Goal: Task Accomplishment & Management: Use online tool/utility

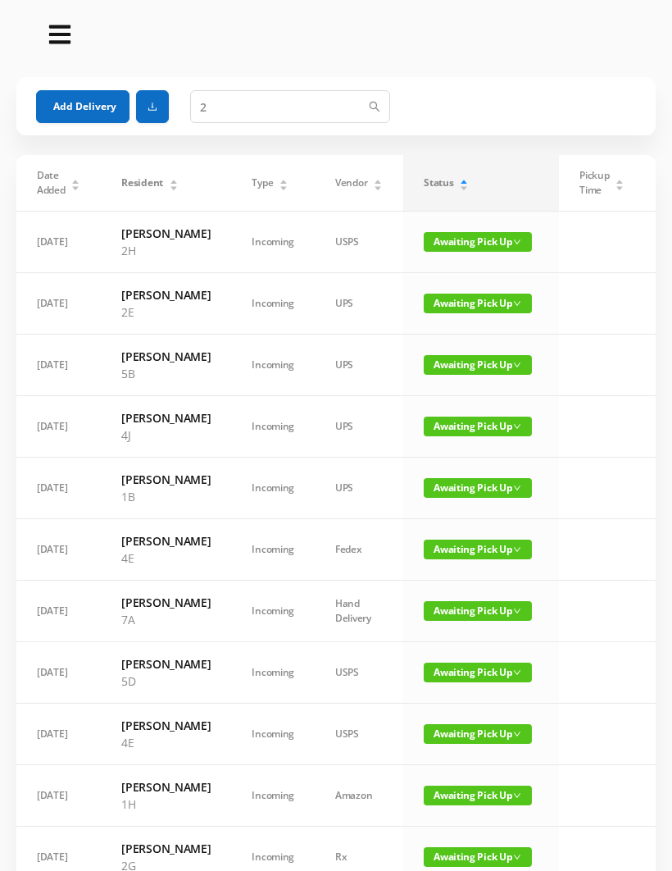
click at [93, 111] on button "Add Delivery" at bounding box center [82, 106] width 93 height 33
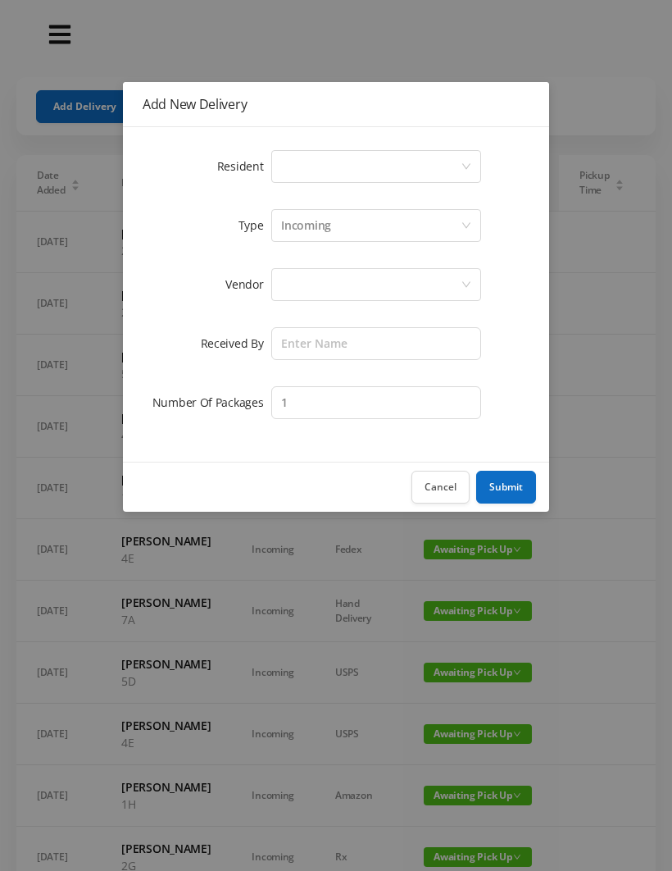
click at [298, 153] on div "Select a person" at bounding box center [371, 166] width 180 height 31
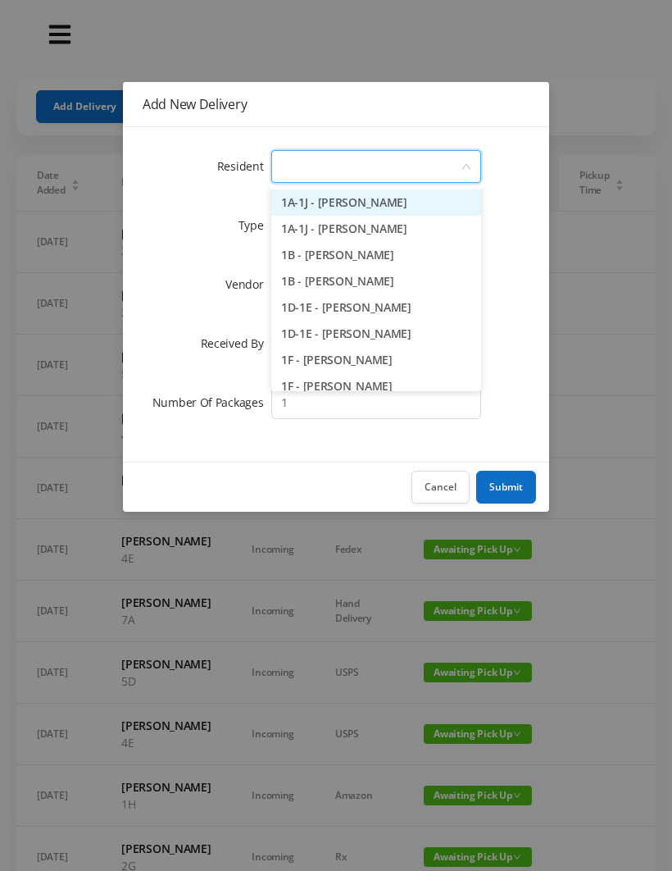
type input "4"
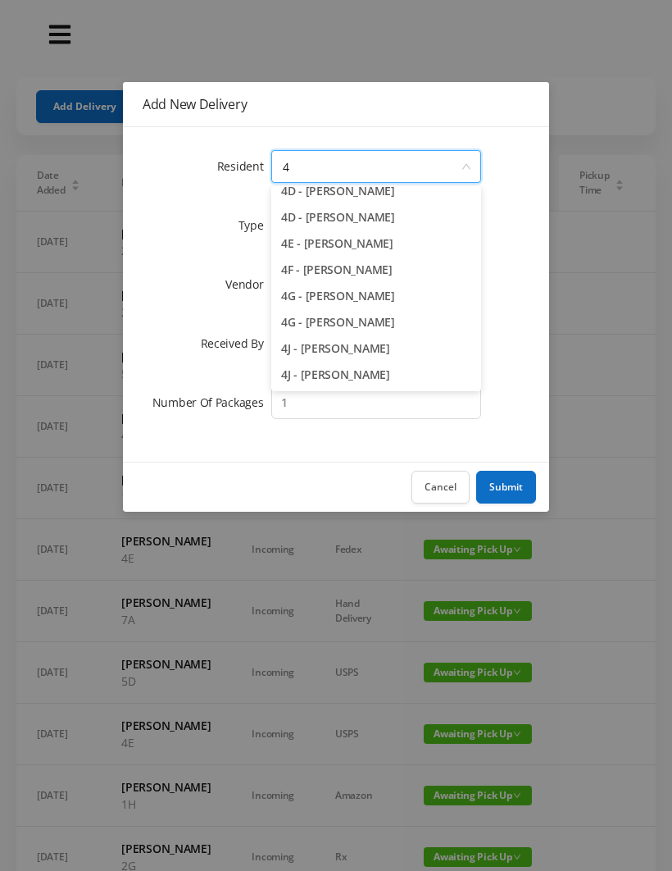
scroll to position [195, 0]
click at [363, 267] on li "4F - [PERSON_NAME]" at bounding box center [376, 270] width 210 height 26
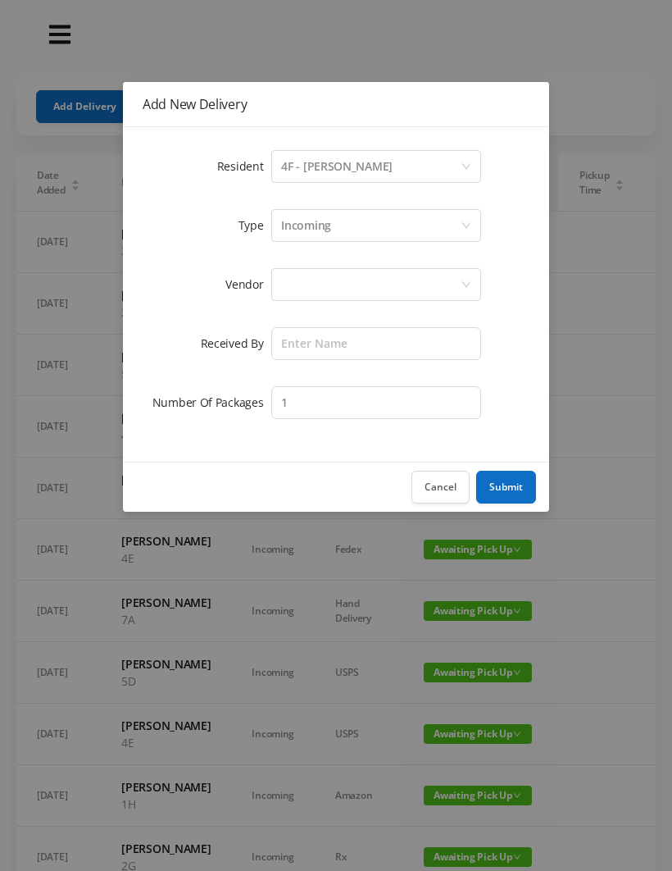
click at [296, 292] on div at bounding box center [371, 284] width 180 height 31
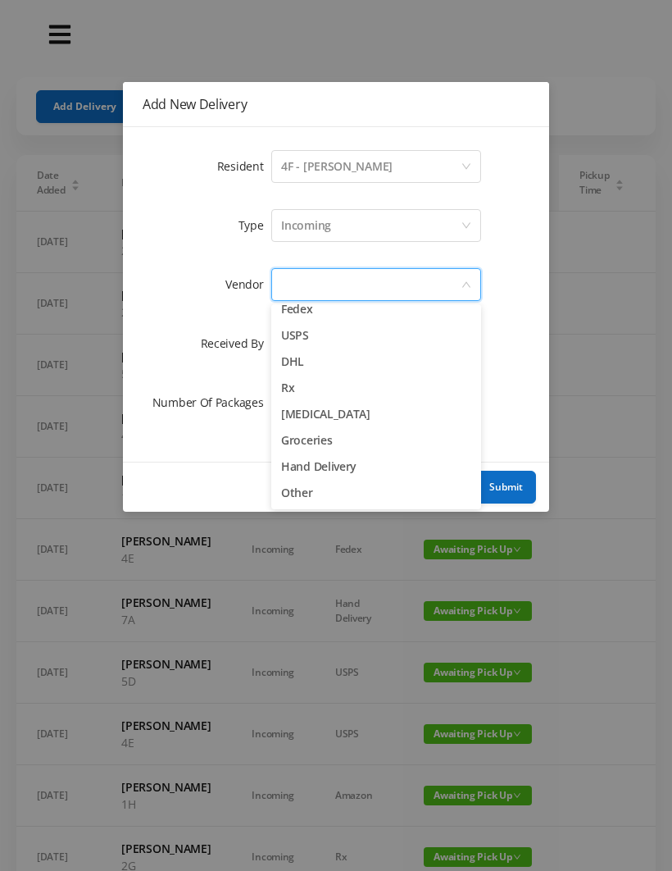
scroll to position [64, 0]
click at [341, 299] on div at bounding box center [371, 284] width 180 height 31
click at [303, 280] on div at bounding box center [371, 284] width 180 height 31
click at [320, 311] on li "Fedex" at bounding box center [376, 317] width 210 height 26
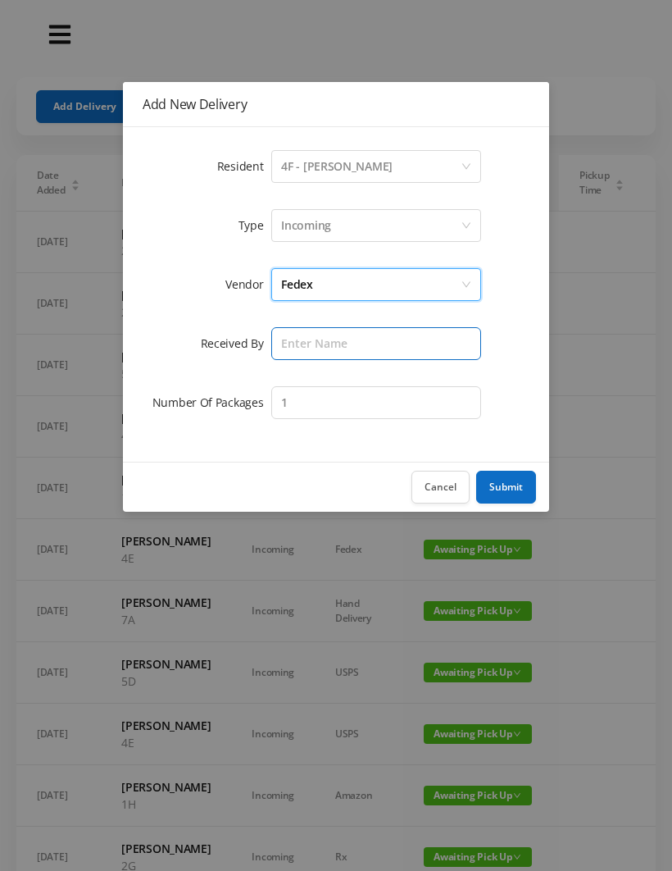
click at [288, 343] on input "text" at bounding box center [376, 343] width 210 height 33
type input "[PERSON_NAME]"
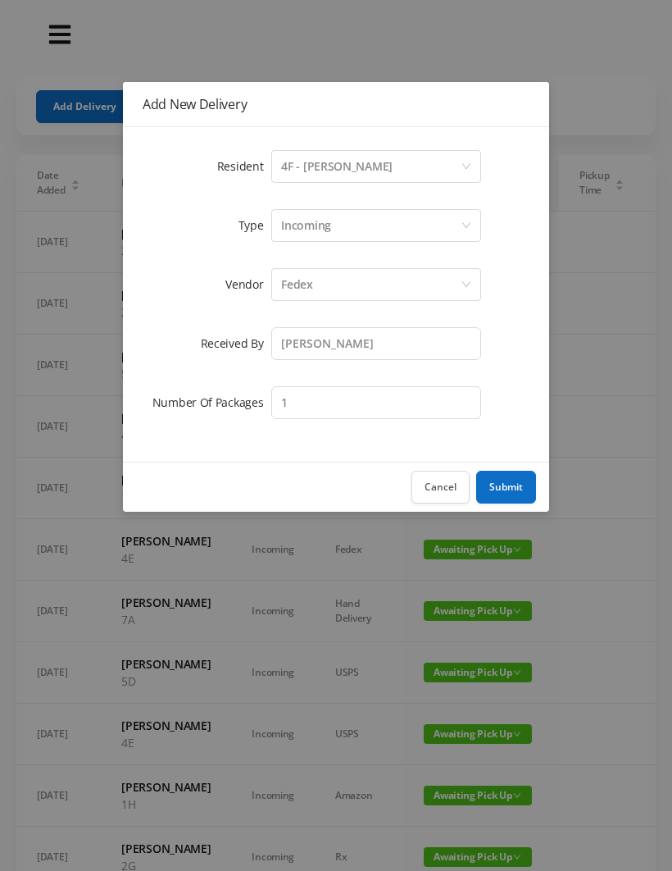
click at [507, 480] on button "Submit" at bounding box center [506, 487] width 60 height 33
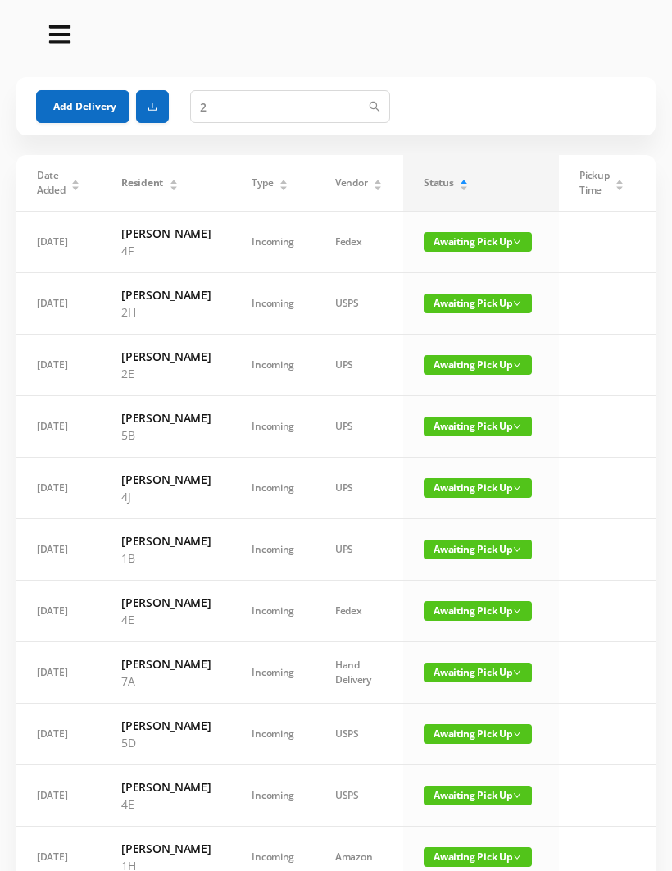
click at [472, 559] on span "Awaiting Pick Up" at bounding box center [478, 549] width 108 height 20
click at [461, 689] on link "Picked Up" at bounding box center [468, 684] width 107 height 26
